Goal: Information Seeking & Learning: Find specific page/section

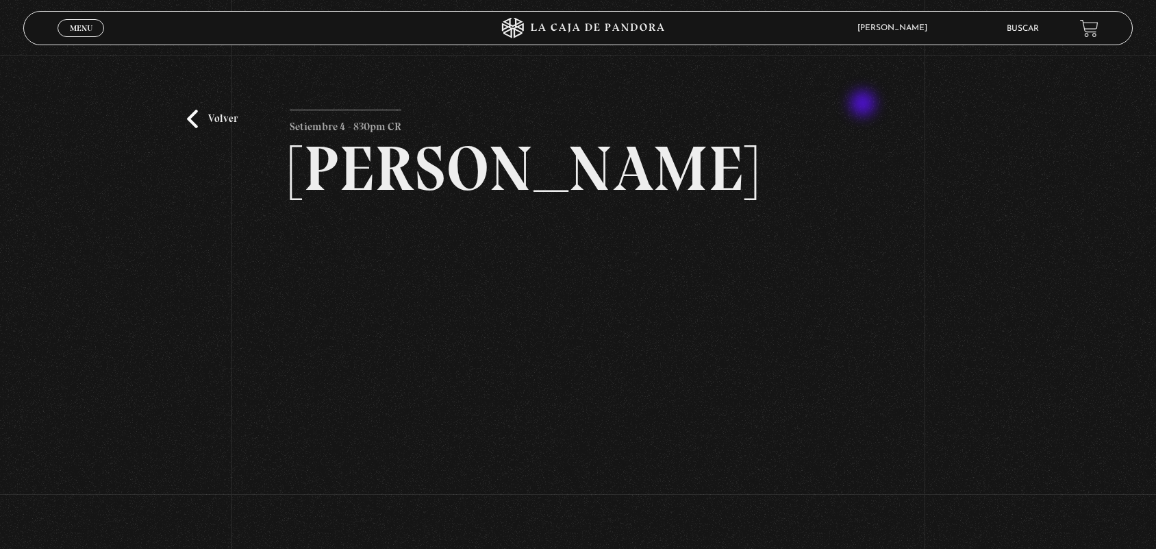
scroll to position [101, 0]
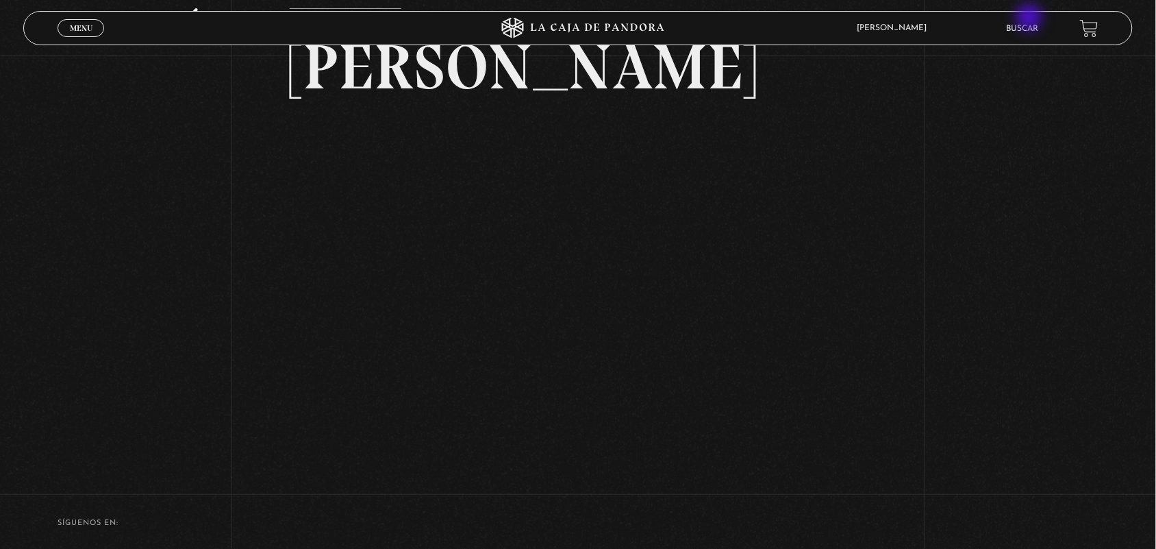
click at [1031, 18] on li "Buscar" at bounding box center [1023, 28] width 32 height 21
click at [76, 25] on span "Menu" at bounding box center [81, 28] width 23 height 8
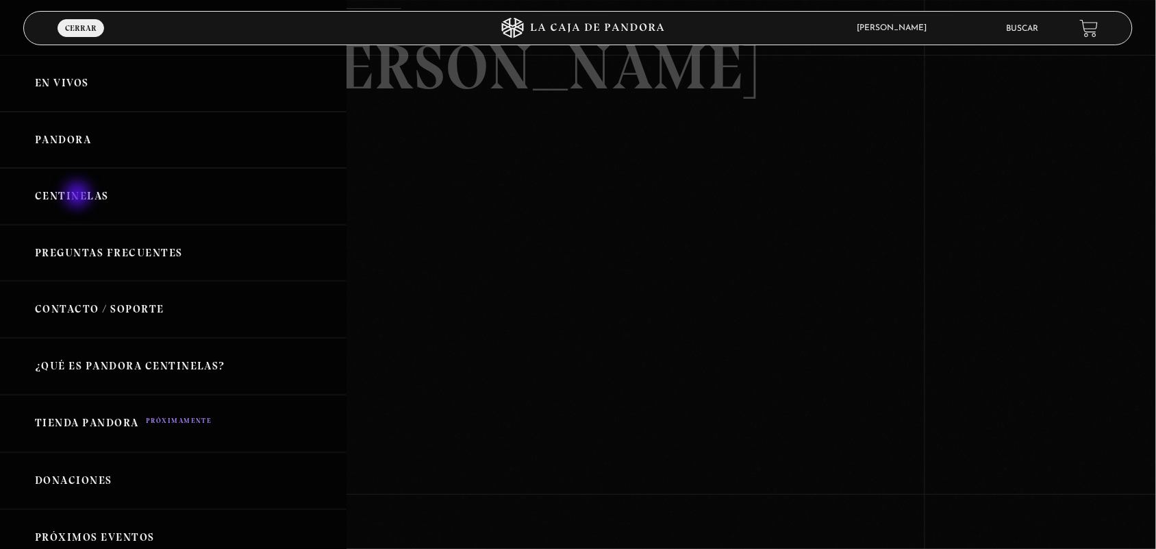
click at [79, 196] on link "Centinelas" at bounding box center [173, 196] width 347 height 57
click at [75, 186] on link "Centinelas" at bounding box center [173, 196] width 347 height 57
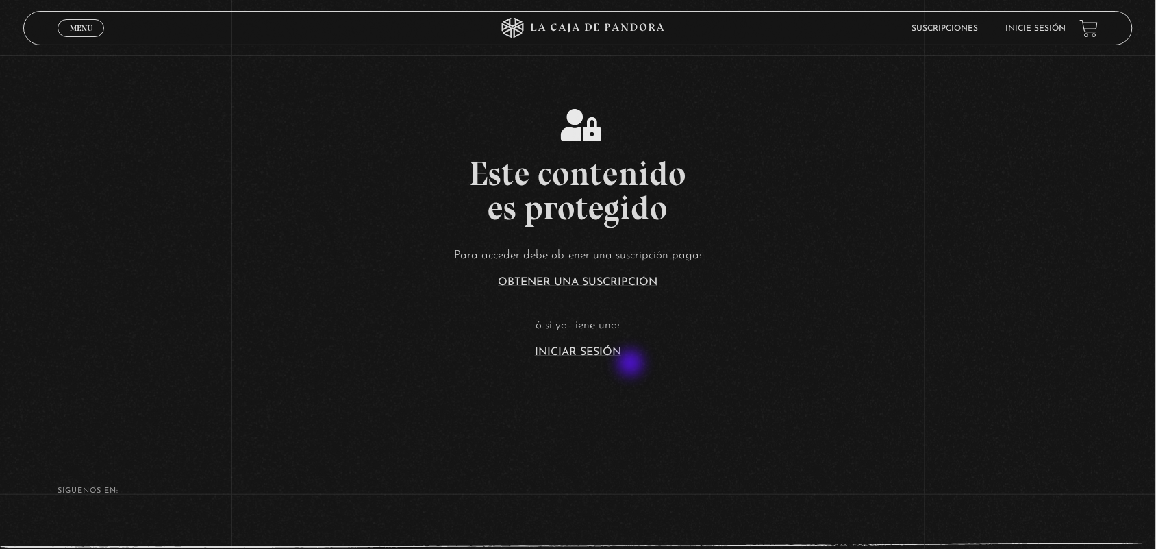
click at [632, 362] on section "Este contenido es protegido Para acceder debe obtener una suscripción paga: Obt…" at bounding box center [578, 219] width 1156 height 439
click at [595, 350] on link "Iniciar Sesión" at bounding box center [578, 352] width 86 height 11
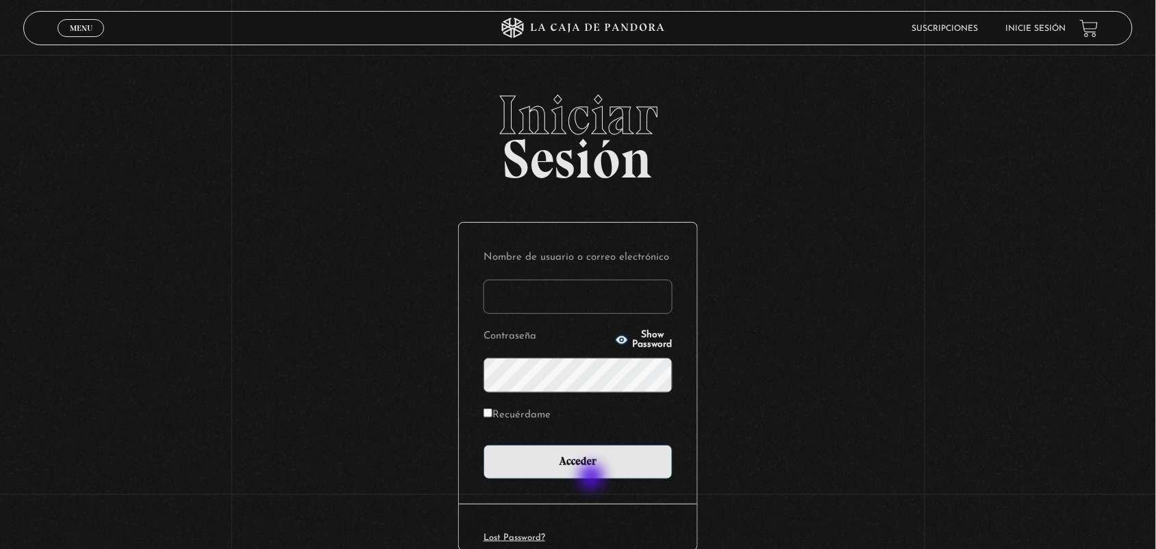
type input "ANGE-LU"
click at [582, 480] on div "Nombre de usuario o correo electrónico ANGE-LU Contraseña Show Password Recuérd…" at bounding box center [578, 363] width 238 height 281
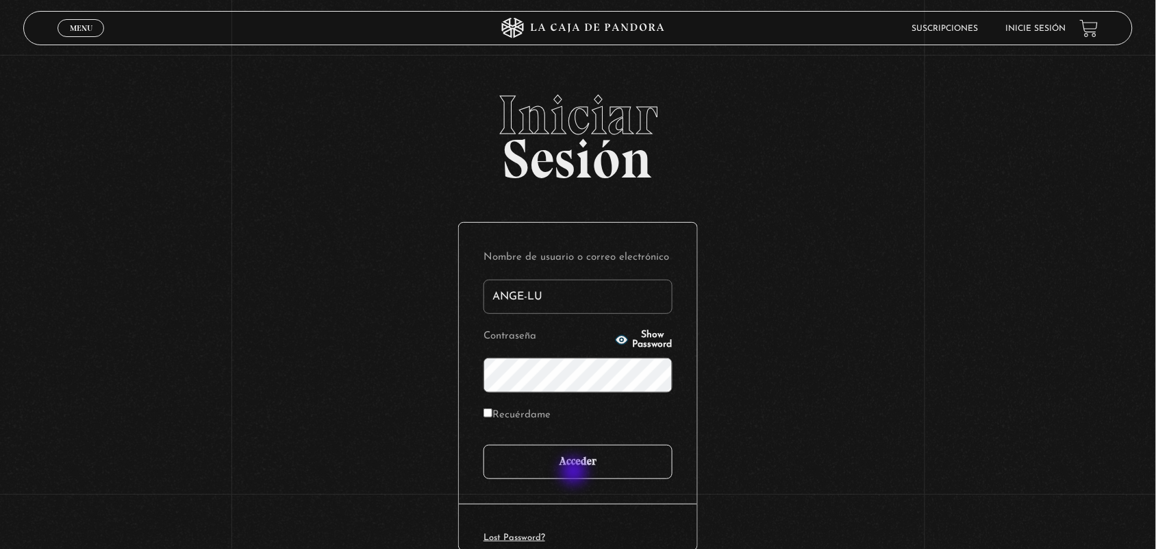
click at [569, 466] on input "Acceder" at bounding box center [578, 462] width 189 height 34
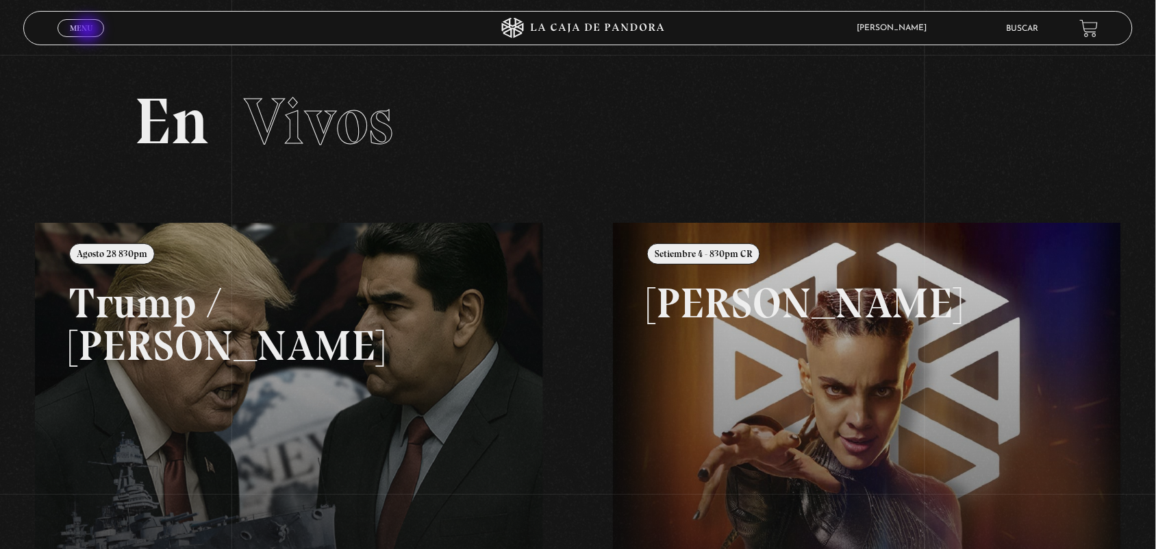
click at [89, 31] on span "Menu" at bounding box center [81, 28] width 23 height 8
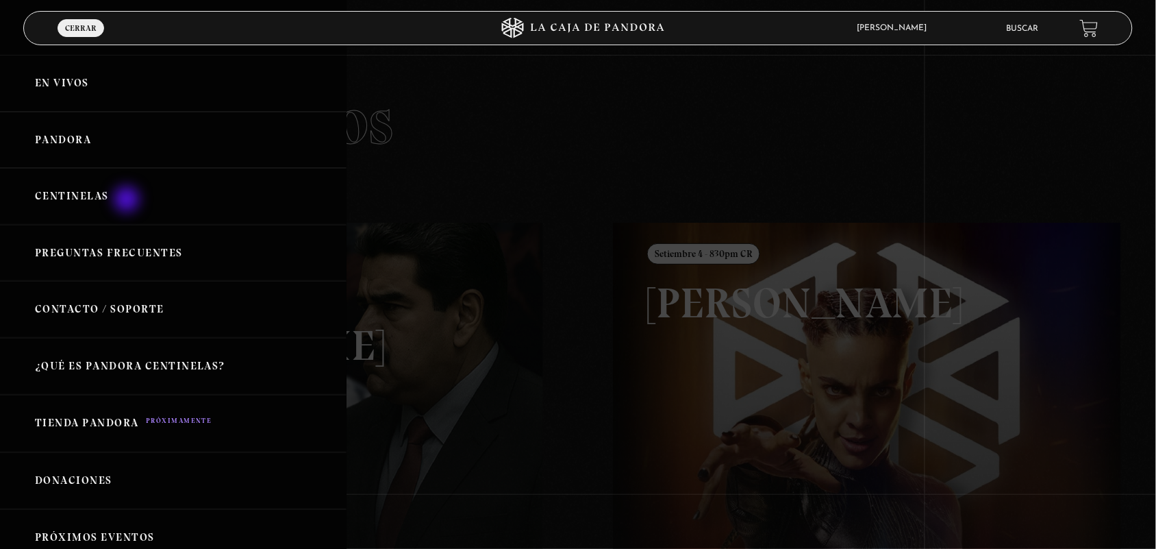
click at [127, 201] on link "Centinelas" at bounding box center [173, 196] width 347 height 57
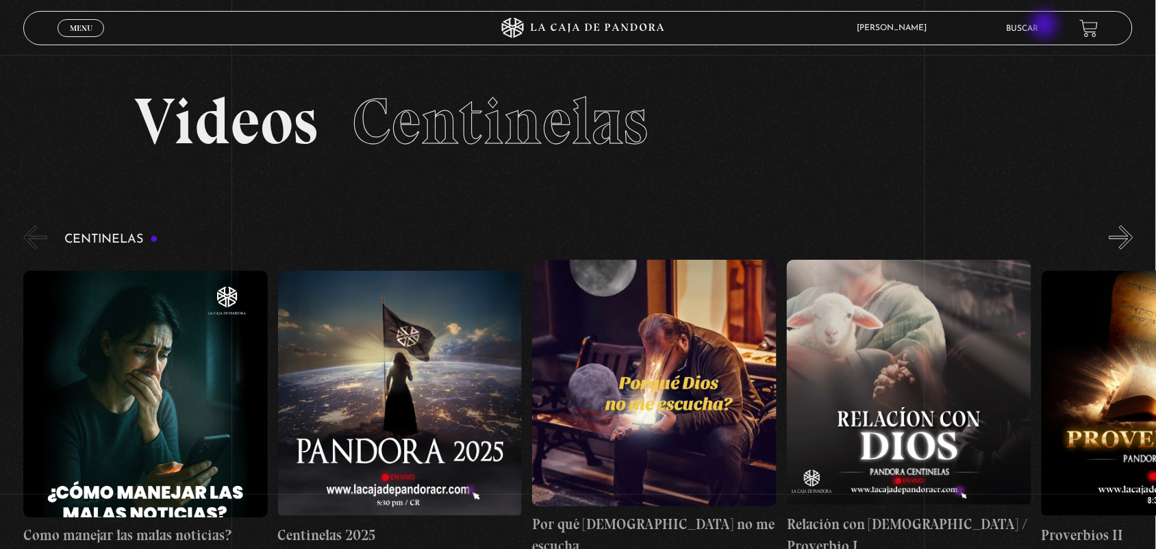
click at [1039, 26] on link "Buscar" at bounding box center [1023, 29] width 32 height 8
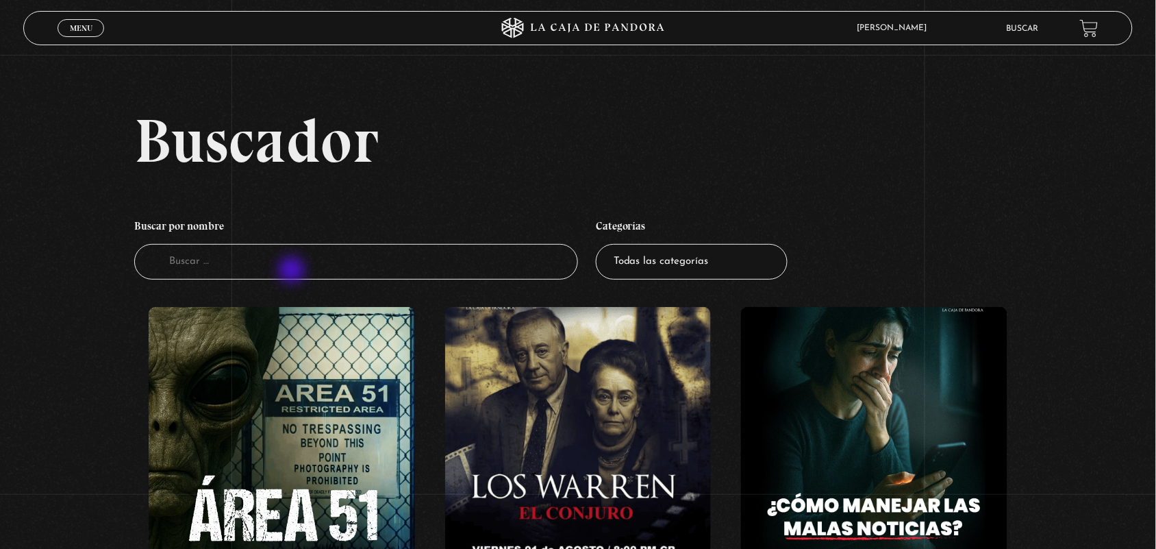
click at [293, 271] on input "Buscador" at bounding box center [356, 262] width 444 height 36
type input "[PERSON_NAME]"
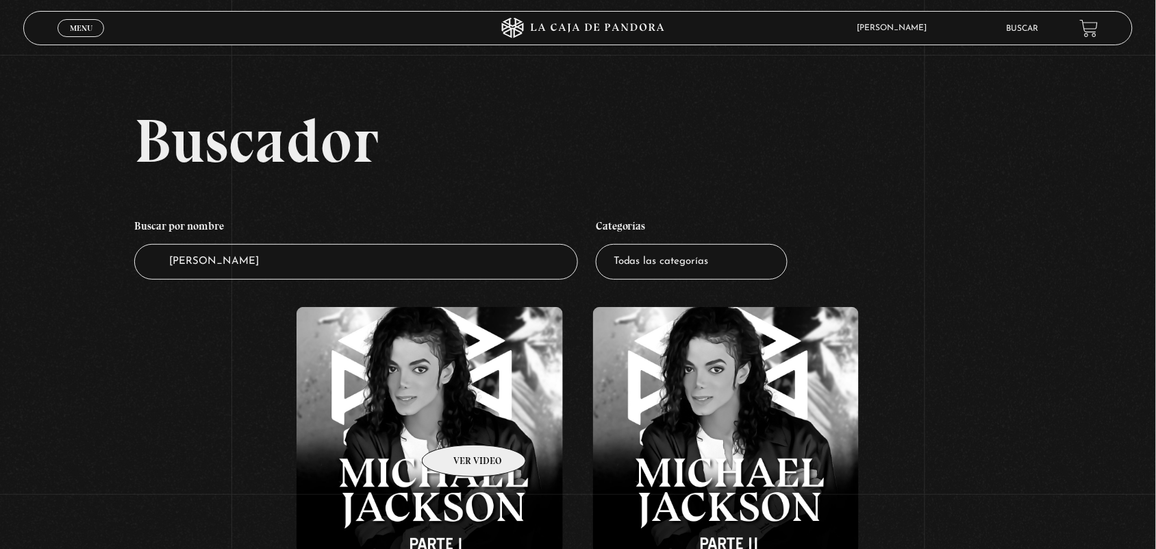
click at [456, 423] on figure at bounding box center [430, 430] width 266 height 247
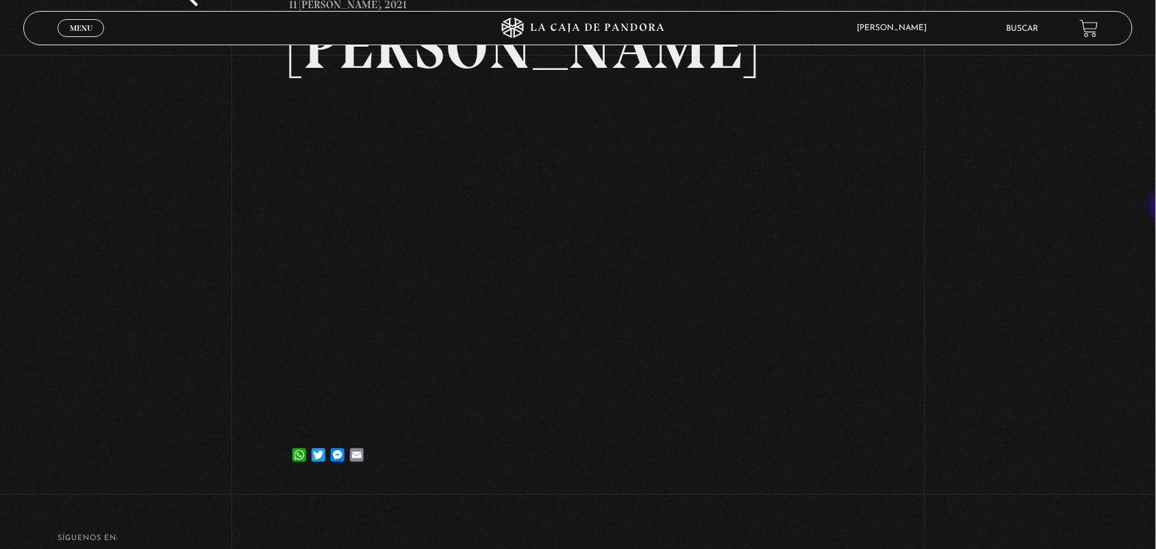
scroll to position [120, 0]
click at [1009, 432] on div "Volver 11 [PERSON_NAME], 2021 [PERSON_NAME] WhatsApp Twitter Messenger Email" at bounding box center [578, 211] width 1156 height 553
click at [536, 475] on article "11 [PERSON_NAME], 2021 [PERSON_NAME] WhatsApp Twitter Messenger Email" at bounding box center [578, 232] width 577 height 485
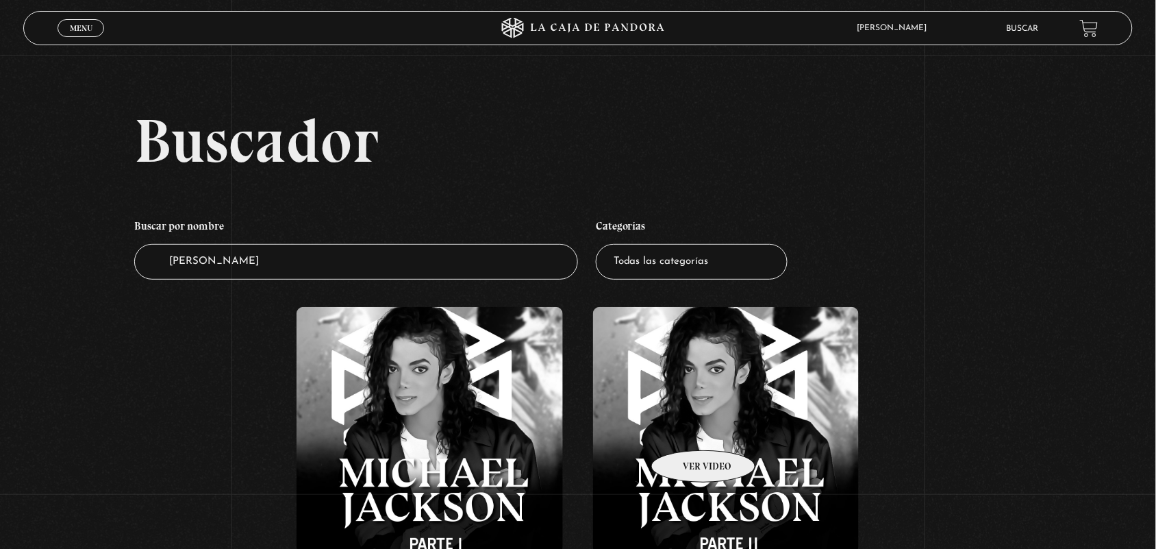
drag, startPoint x: 690, startPoint y: 423, endPoint x: 686, endPoint y: 429, distance: 8.0
click at [686, 429] on figure at bounding box center [726, 430] width 266 height 247
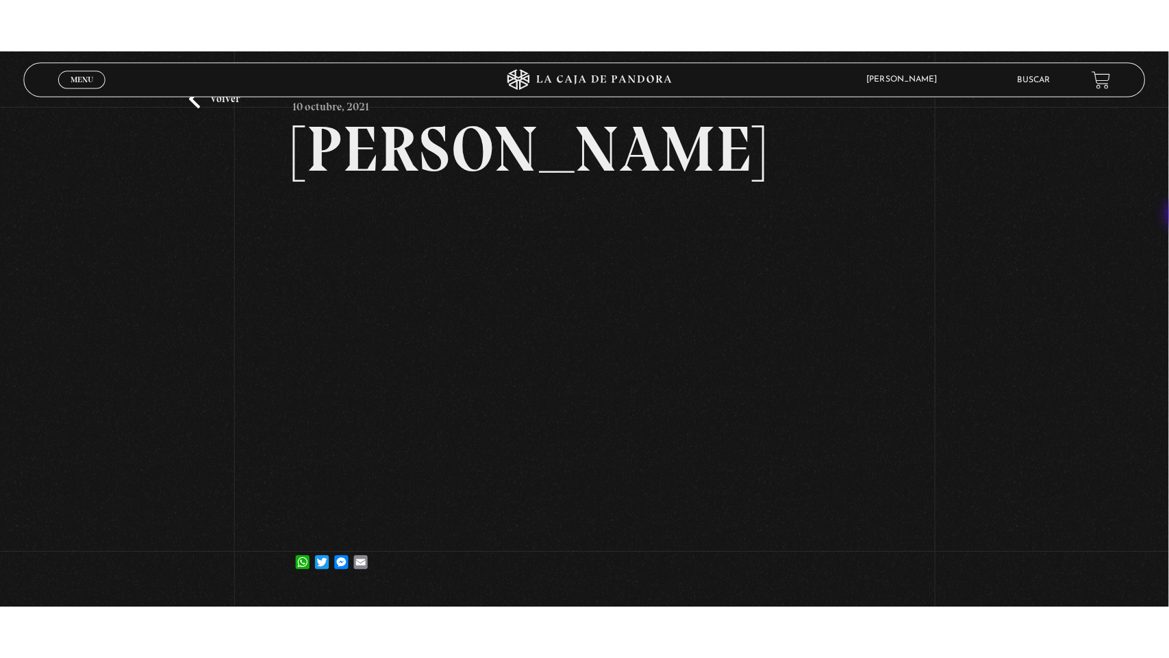
scroll to position [124, 0]
